Goal: Download file/media

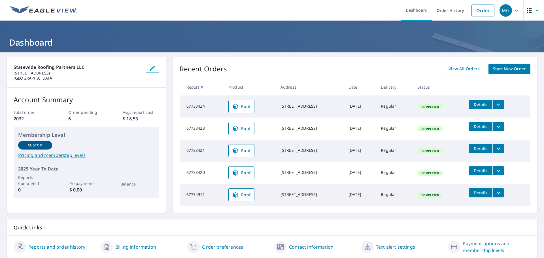
click at [500, 103] on icon "filesDropdownBtn-67738424" at bounding box center [498, 104] width 7 height 7
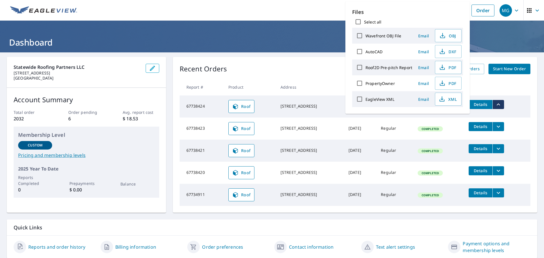
click at [358, 82] on input "PropertyOwner" at bounding box center [359, 83] width 12 height 12
checkbox input "true"
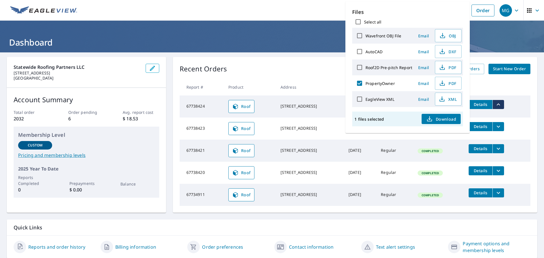
click at [440, 118] on span "Download" at bounding box center [441, 118] width 30 height 7
click at [298, 74] on div "Recent Orders View All Orders Start New Order" at bounding box center [354, 69] width 350 height 10
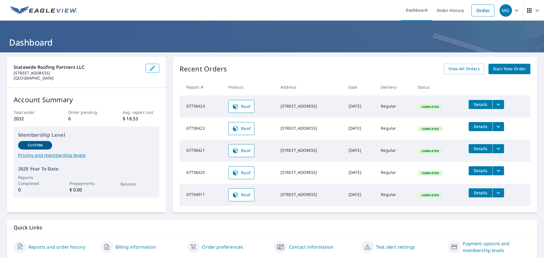
click at [500, 102] on icon "filesDropdownBtn-67738424" at bounding box center [498, 104] width 7 height 7
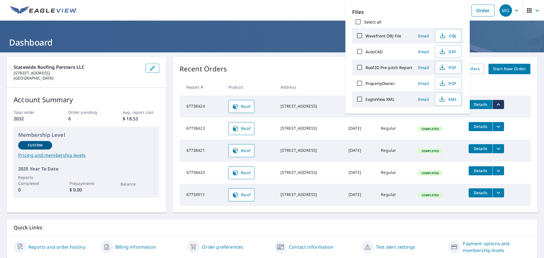
click at [323, 71] on div "Recent Orders View All Orders Start New Order" at bounding box center [354, 69] width 350 height 10
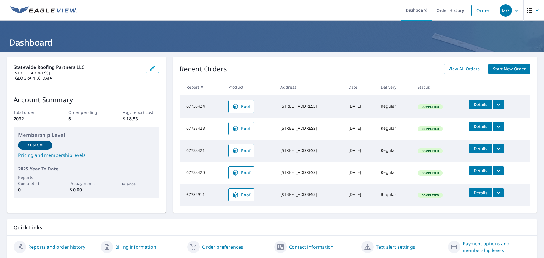
click at [508, 105] on td "Details" at bounding box center [497, 104] width 66 height 18
click at [497, 105] on icon "filesDropdownBtn-67738424" at bounding box center [498, 104] width 7 height 7
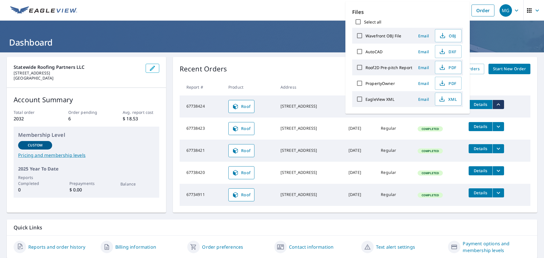
click at [377, 67] on label "Roof2D Pre-pitch Report" at bounding box center [388, 67] width 47 height 5
click at [365, 67] on input "Roof2D Pre-pitch Report" at bounding box center [359, 67] width 12 height 12
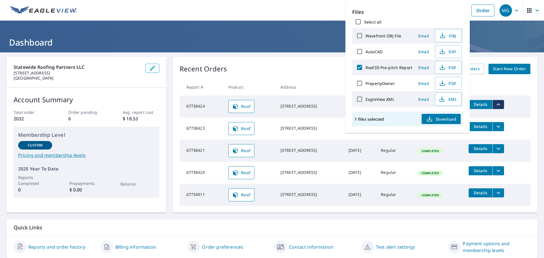
click at [373, 67] on label "Roof2D Pre-pitch Report" at bounding box center [388, 67] width 47 height 5
click at [365, 67] on input "Roof2D Pre-pitch Report" at bounding box center [359, 67] width 12 height 12
checkbox input "false"
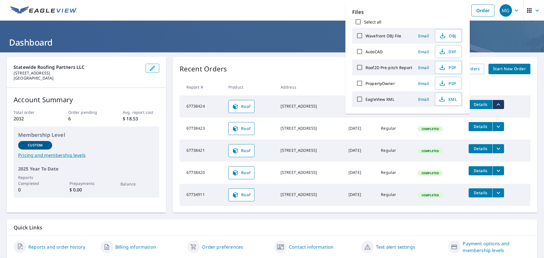
click at [389, 34] on label "Wavefront OBJ File" at bounding box center [383, 35] width 36 height 5
click at [365, 34] on input "Wavefront OBJ File" at bounding box center [359, 36] width 12 height 12
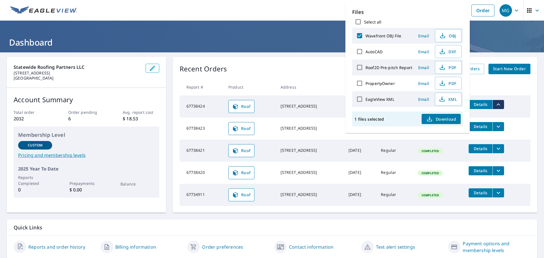
click at [393, 34] on label "Wavefront OBJ File" at bounding box center [383, 35] width 36 height 5
click at [365, 34] on input "Wavefront OBJ File" at bounding box center [359, 36] width 12 height 12
checkbox input "false"
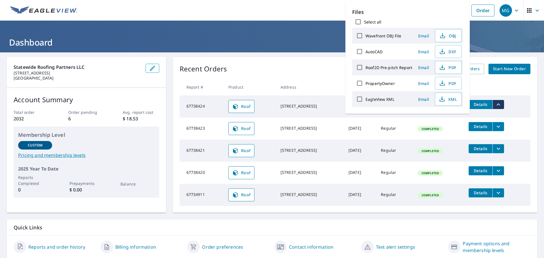
drag, startPoint x: 283, startPoint y: 84, endPoint x: 260, endPoint y: 93, distance: 25.5
click at [283, 84] on th "Address" at bounding box center [310, 87] width 68 height 17
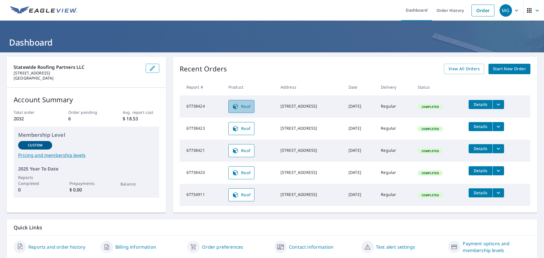
click at [229, 110] on link "Roof" at bounding box center [241, 106] width 26 height 13
